Goal: Task Accomplishment & Management: Manage account settings

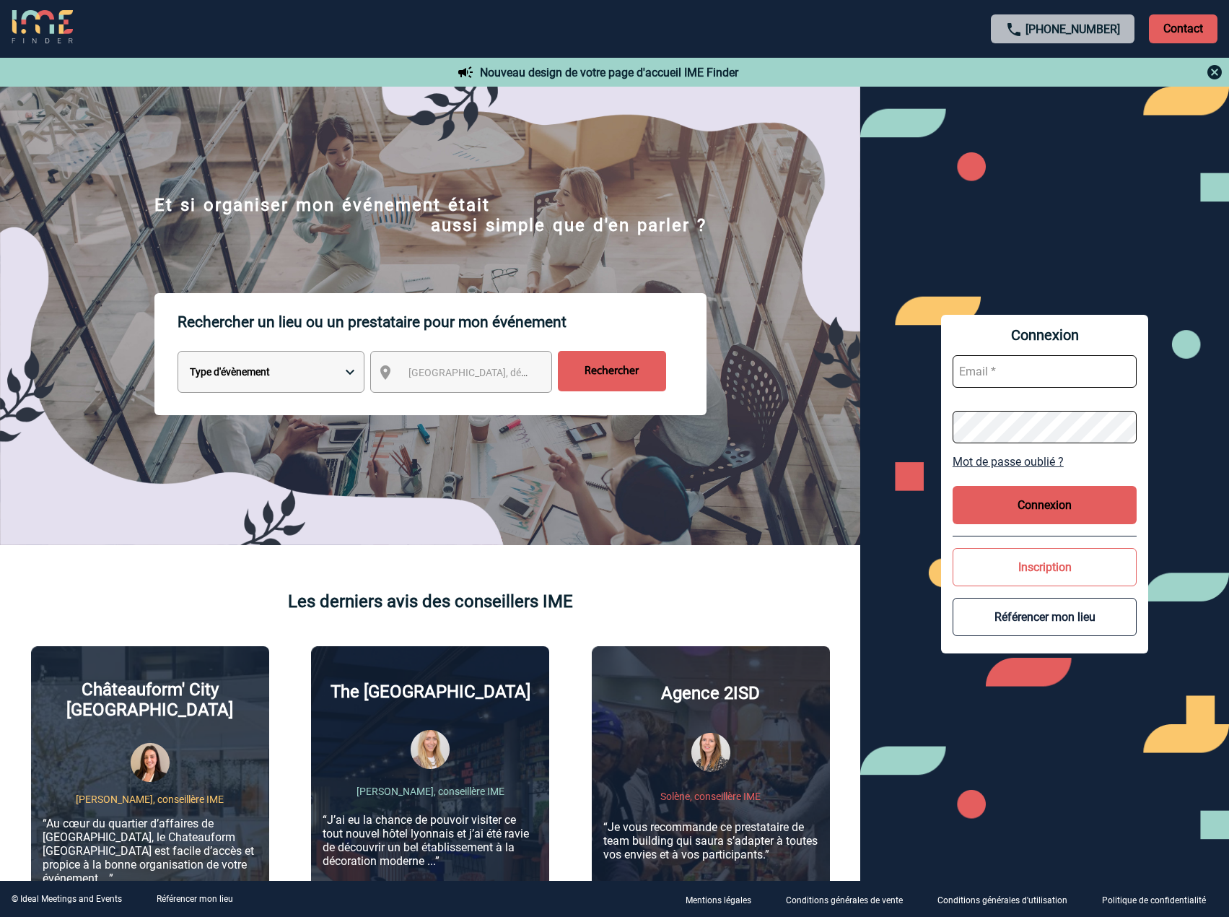
click at [1007, 375] on input "text" at bounding box center [1045, 371] width 184 height 32
click at [1047, 495] on button "Connexion" at bounding box center [1045, 505] width 184 height 38
click at [1039, 369] on input "fbolus" at bounding box center [1045, 371] width 184 height 32
type input "admin_plateforme@ime-groupe.com"
click at [1067, 500] on button "Connexion" at bounding box center [1045, 505] width 184 height 38
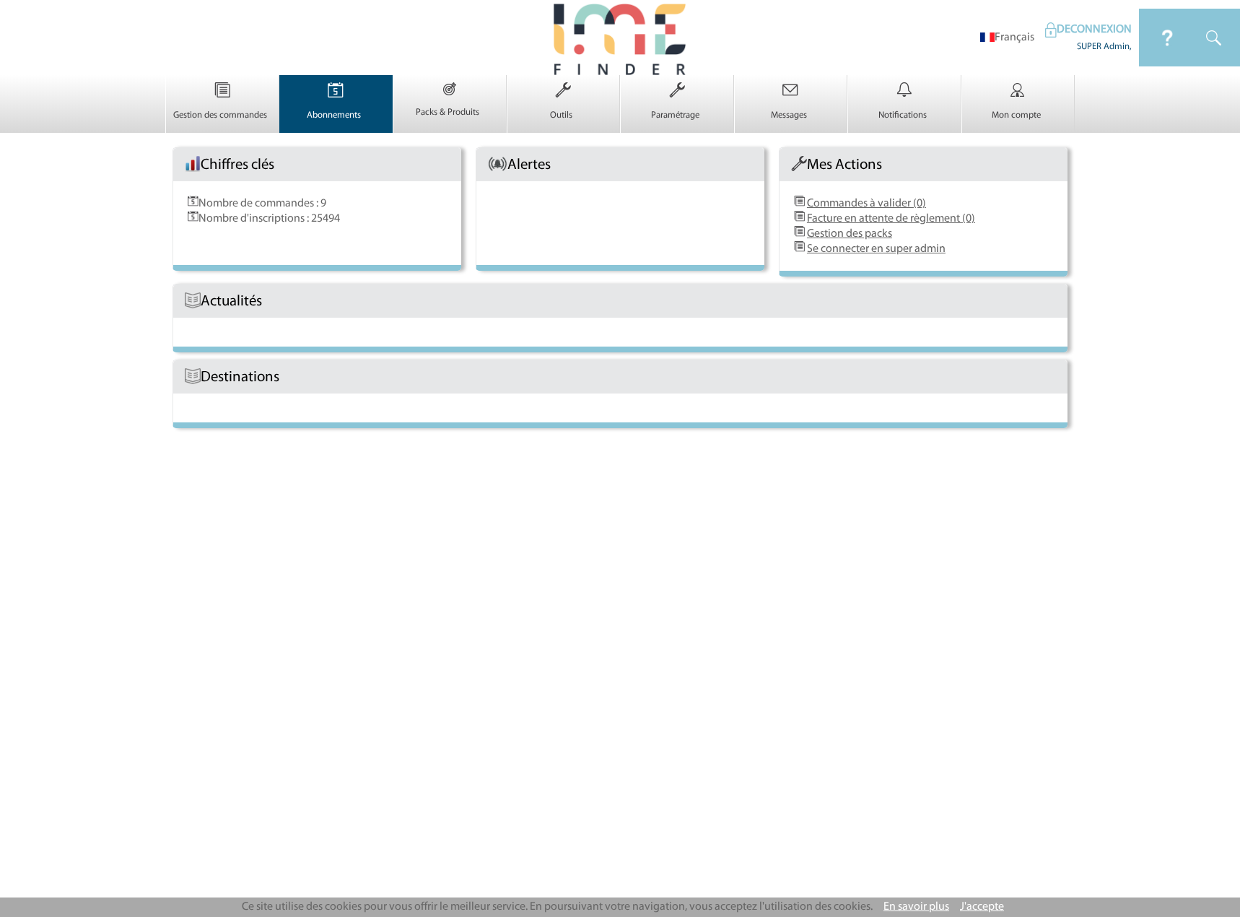
click at [321, 103] on img at bounding box center [335, 90] width 59 height 30
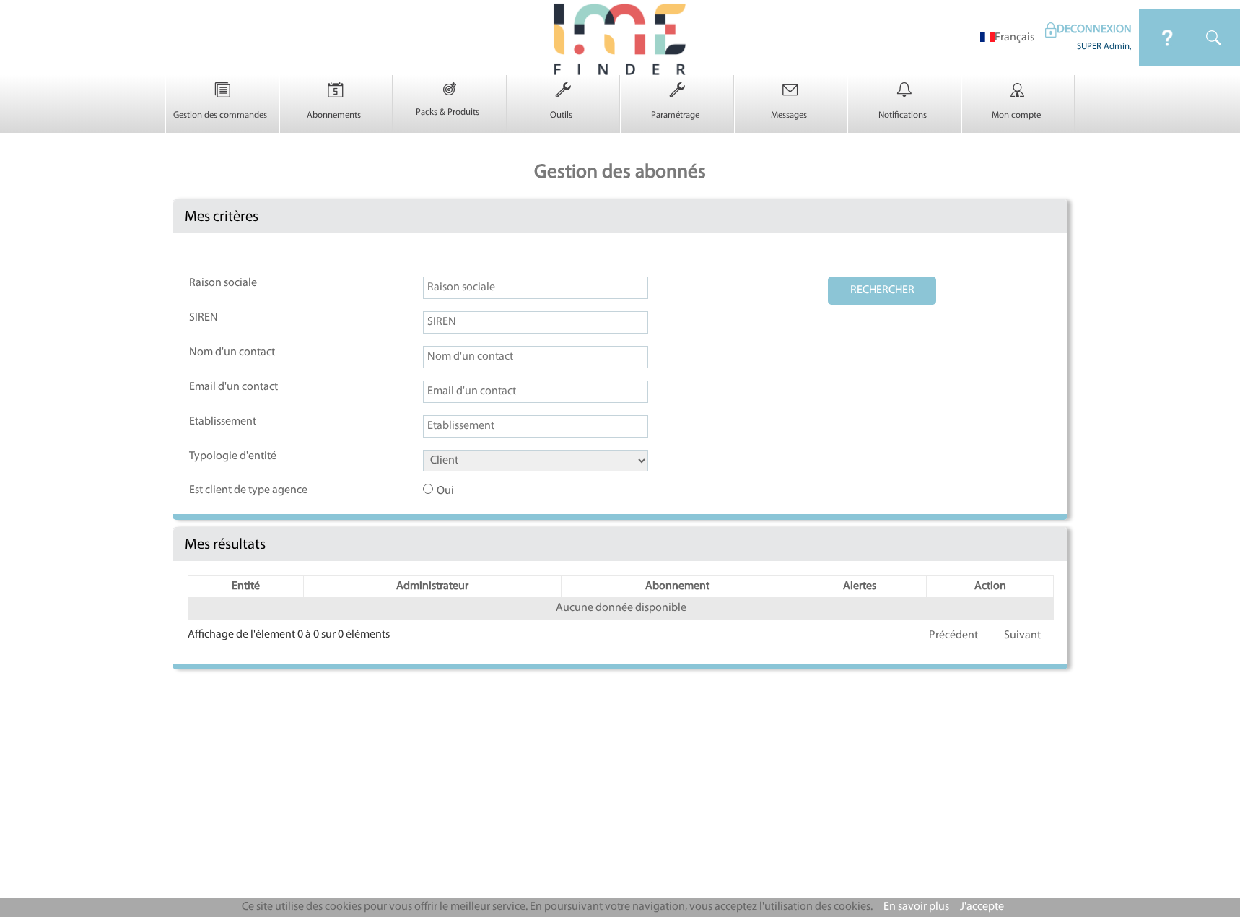
click at [512, 296] on input "text" at bounding box center [535, 287] width 225 height 22
type input "a"
type input "sanofi"
click at [828, 276] on button "RECHERCHER" at bounding box center [882, 290] width 108 height 28
